Goal: Task Accomplishment & Management: Complete application form

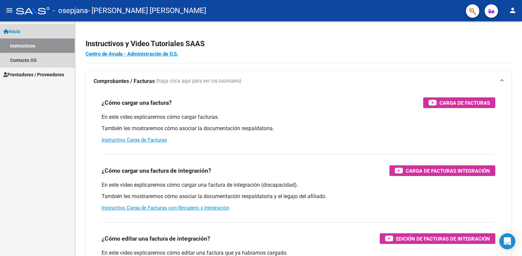
click at [39, 31] on link "Inicio" at bounding box center [37, 31] width 75 height 14
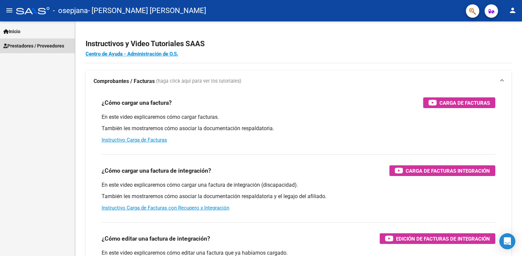
click at [39, 49] on span "Prestadores / Proveedores" at bounding box center [33, 45] width 61 height 7
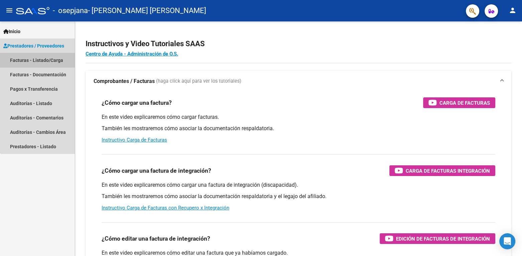
click at [39, 64] on link "Facturas - Listado/Carga" at bounding box center [37, 60] width 75 height 14
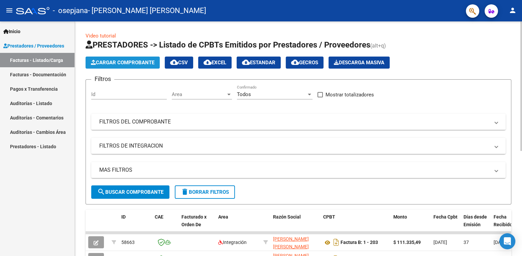
click at [135, 61] on span "Cargar Comprobante" at bounding box center [123, 63] width 64 height 6
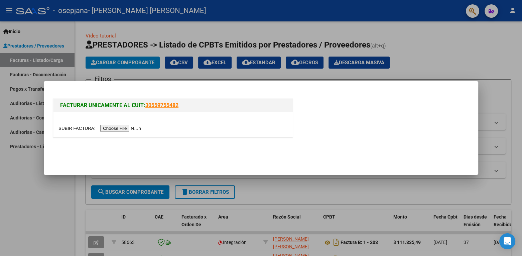
click at [127, 129] on input "file" at bounding box center [101, 128] width 85 height 7
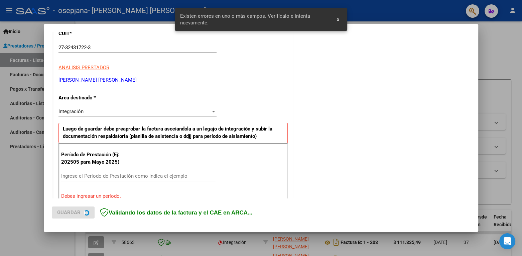
scroll to position [136, 0]
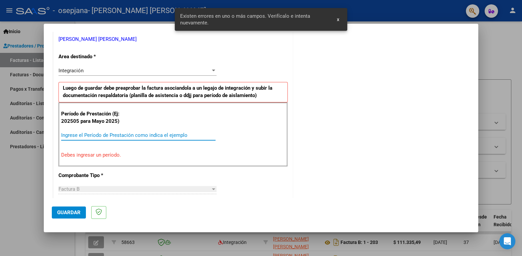
click at [163, 136] on input "Ingrese el Período de Prestación como indica el ejemplo" at bounding box center [138, 135] width 155 height 6
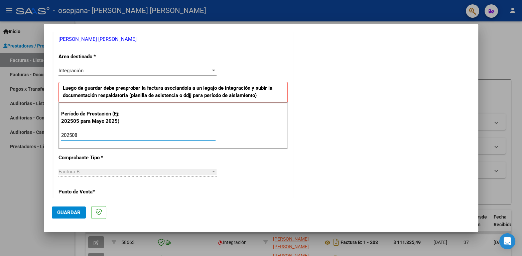
type input "202508"
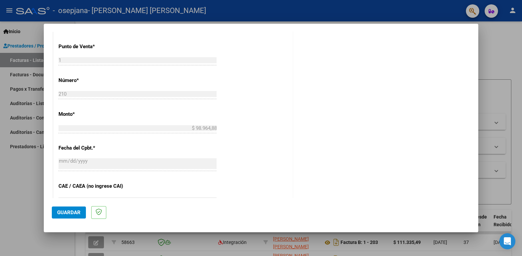
scroll to position [421, 0]
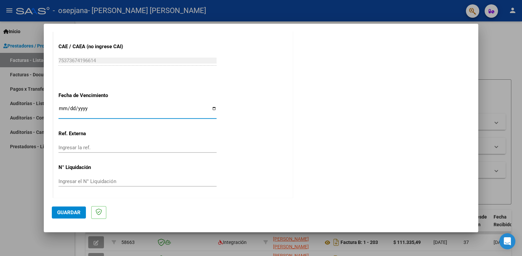
click at [210, 107] on input "Ingresar la fecha" at bounding box center [138, 111] width 158 height 11
type input "2025-09-15"
click at [64, 217] on button "Guardar" at bounding box center [69, 212] width 34 height 12
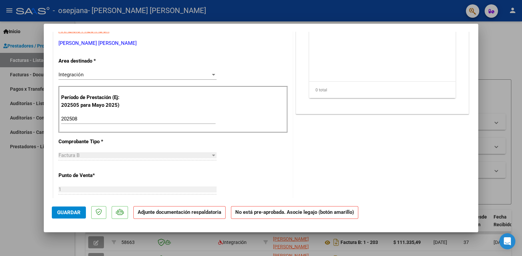
scroll to position [0, 0]
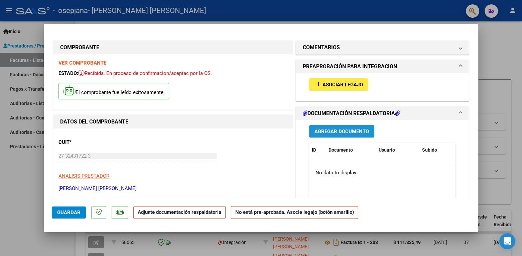
click at [340, 130] on span "Agregar Documento" at bounding box center [342, 131] width 55 height 6
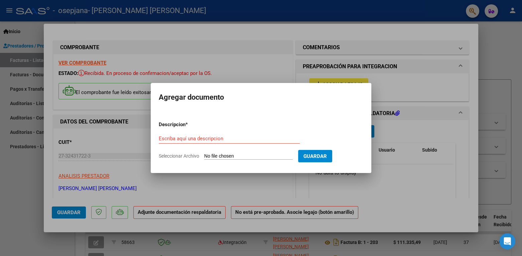
click at [186, 155] on span "Seleccionar Archivo" at bounding box center [179, 155] width 40 height 5
click at [204, 155] on input "Seleccionar Archivo" at bounding box center [248, 156] width 89 height 6
type input "C:\fakepath\scalise agosto.jpg"
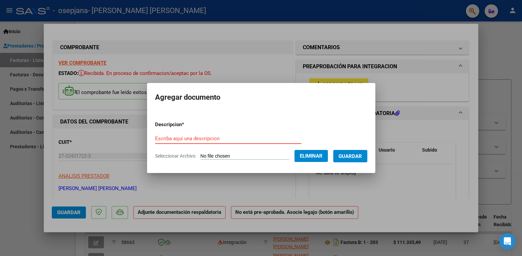
click at [208, 137] on input "Escriba aquí una descripcion" at bounding box center [228, 138] width 147 height 6
type input "PLANILLA FIRMAS"
click at [368, 151] on button "Guardar" at bounding box center [350, 156] width 34 height 12
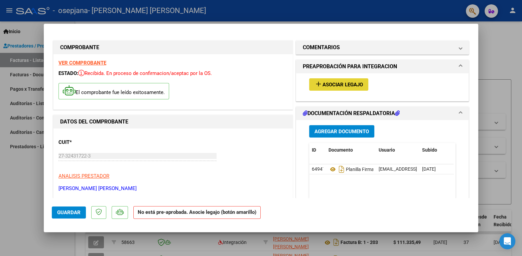
click at [337, 82] on span "Asociar Legajo" at bounding box center [343, 85] width 40 height 6
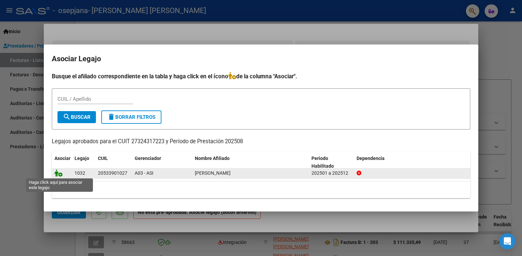
click at [57, 172] on icon at bounding box center [59, 172] width 8 height 7
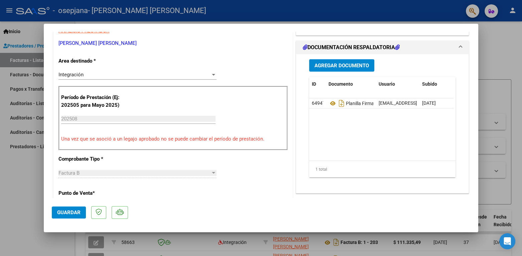
scroll to position [290, 0]
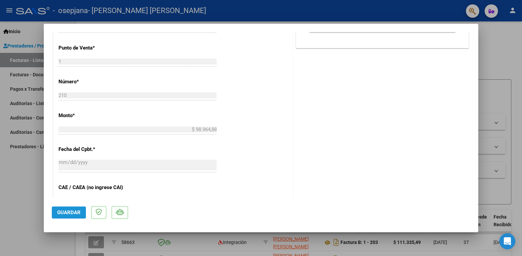
click at [74, 213] on span "Guardar" at bounding box center [68, 212] width 23 height 6
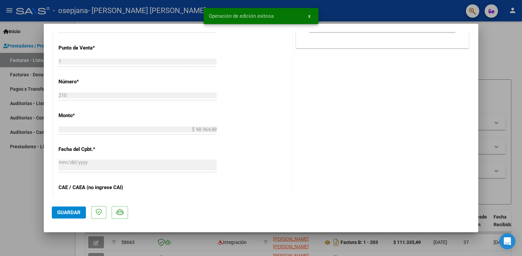
click at [502, 33] on div at bounding box center [261, 128] width 522 height 256
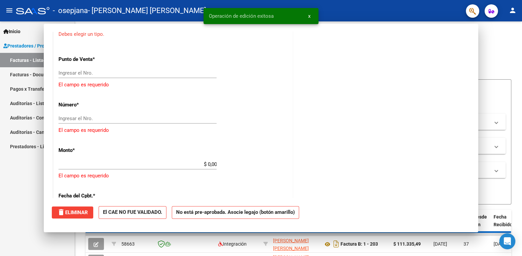
scroll to position [0, 0]
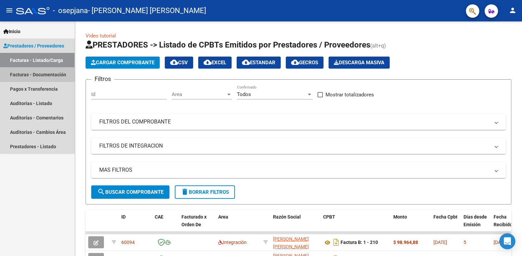
click at [41, 77] on link "Facturas - Documentación" at bounding box center [37, 74] width 75 height 14
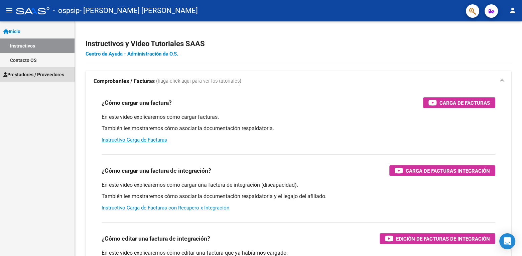
click at [34, 71] on span "Prestadores / Proveedores" at bounding box center [33, 74] width 61 height 7
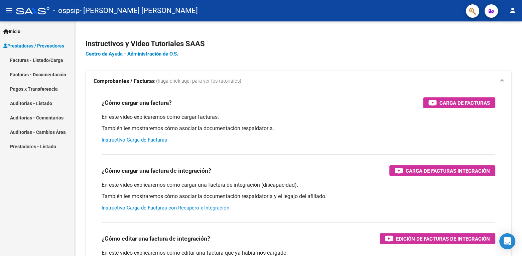
click at [37, 61] on link "Facturas - Listado/Carga" at bounding box center [37, 60] width 75 height 14
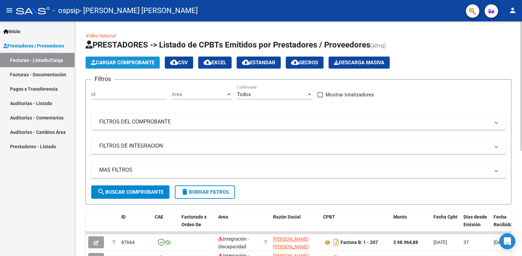
click at [120, 61] on span "Cargar Comprobante" at bounding box center [123, 63] width 64 height 6
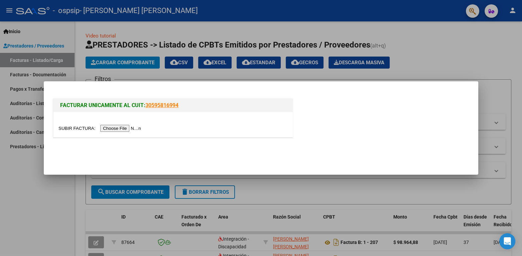
click at [116, 129] on input "file" at bounding box center [101, 128] width 85 height 7
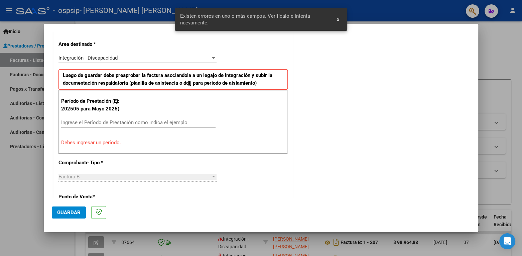
scroll to position [149, 0]
click at [136, 121] on input "Ingrese el Período de Prestación como indica el ejemplo" at bounding box center [138, 122] width 155 height 6
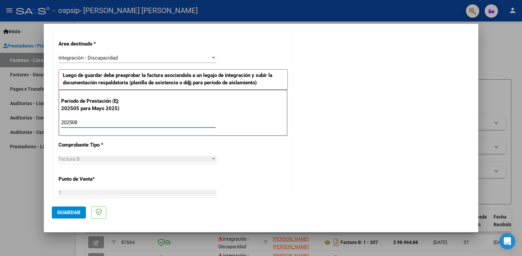
type input "202508"
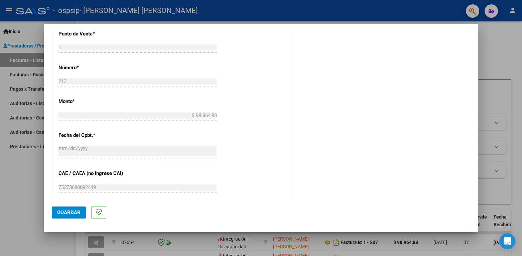
scroll to position [421, 0]
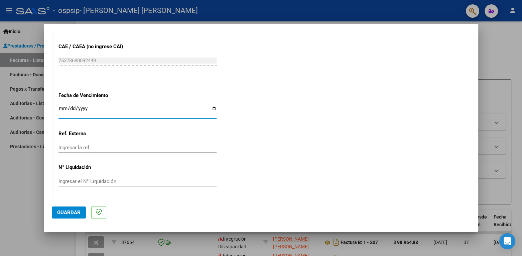
click at [211, 106] on input "Ingresar la fecha" at bounding box center [138, 111] width 158 height 11
type input "[DATE]"
click at [70, 212] on span "Guardar" at bounding box center [68, 212] width 23 height 6
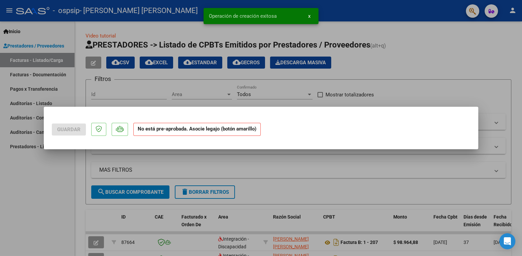
scroll to position [0, 0]
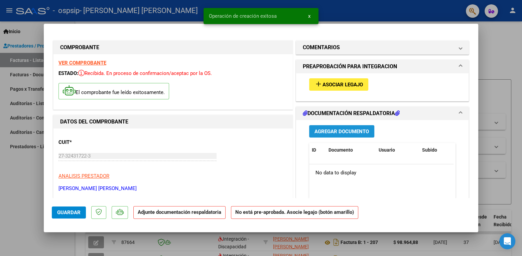
click at [345, 130] on span "Agregar Documento" at bounding box center [342, 131] width 55 height 6
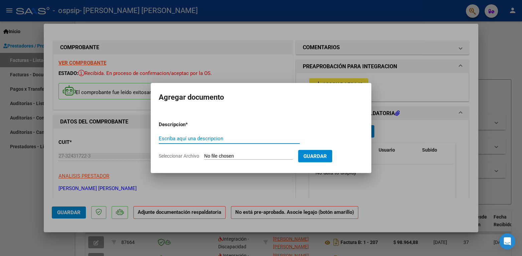
click at [213, 136] on input "Escriba aquí una descripcion" at bounding box center [229, 138] width 141 height 6
type input "planilla firmas"
click at [232, 156] on input "Seleccionar Archivo" at bounding box center [248, 156] width 89 height 6
type input "C:\fakepath\[PERSON_NAME] .jpg"
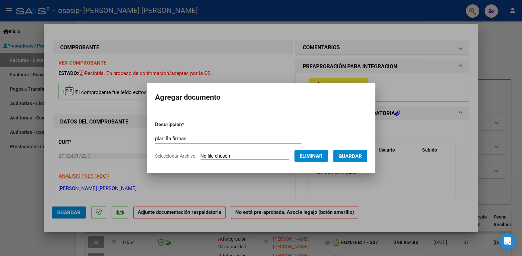
click at [362, 155] on span "Guardar" at bounding box center [350, 156] width 23 height 6
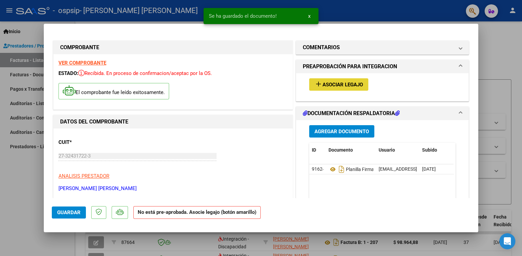
click at [337, 82] on span "Asociar Legajo" at bounding box center [343, 85] width 40 height 6
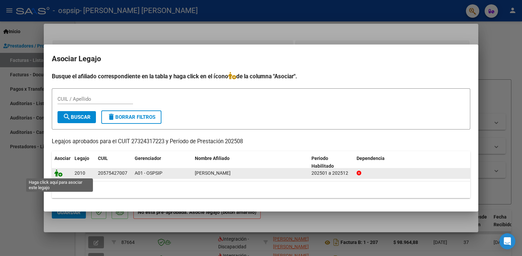
click at [58, 172] on icon at bounding box center [59, 172] width 8 height 7
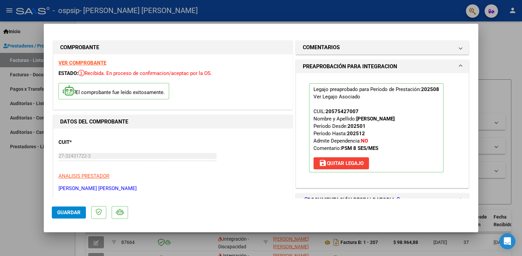
scroll to position [145, 0]
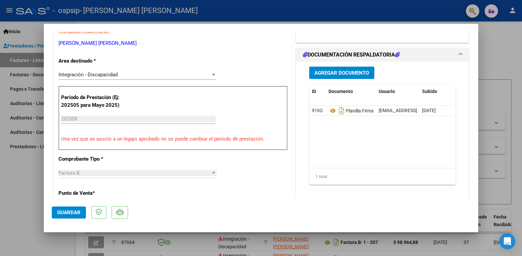
drag, startPoint x: 465, startPoint y: 121, endPoint x: 473, endPoint y: 150, distance: 30.0
click at [473, 150] on mat-dialog-content "COMPROBANTE VER COMPROBANTE ESTADO: Recibida. En proceso de confirmacion/acepta…" at bounding box center [261, 115] width 435 height 166
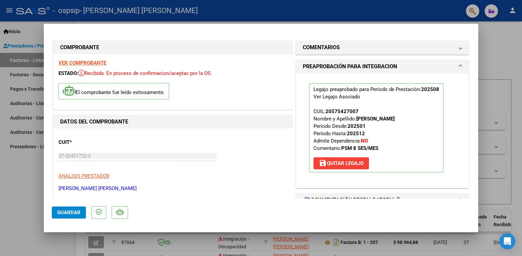
click at [493, 38] on div at bounding box center [261, 128] width 522 height 256
